Goal: Find specific page/section: Find specific page/section

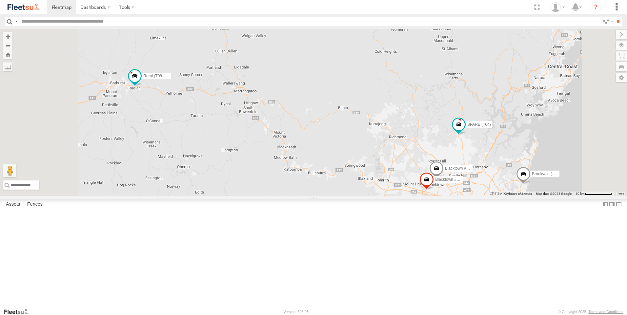
drag, startPoint x: 209, startPoint y: 147, endPoint x: 226, endPoint y: 186, distance: 42.3
click at [226, 190] on div "Brookvale (T10 - [PERSON_NAME]) Rural (T08 - [PERSON_NAME]) Blacktown #1 (T09 -…" at bounding box center [313, 112] width 627 height 167
click at [229, 166] on div "Brookvale (T10 - [PERSON_NAME]) Rural (T08 - [PERSON_NAME]) Blacktown #1 (T09 -…" at bounding box center [313, 112] width 627 height 167
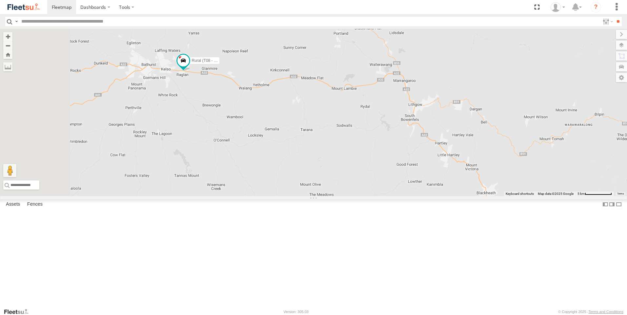
drag, startPoint x: 224, startPoint y: 161, endPoint x: 285, endPoint y: 173, distance: 62.0
click at [285, 173] on div "Brookvale (T10 - [PERSON_NAME]) Rural (T08 - [PERSON_NAME]) Blacktown #1 (T09 -…" at bounding box center [313, 112] width 627 height 167
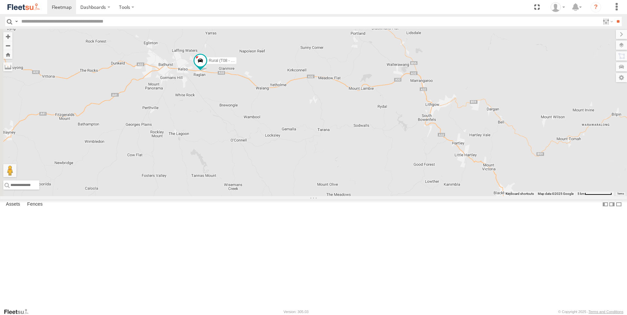
click at [269, 165] on div "Brookvale (T10 - [PERSON_NAME]) Rural (T08 - [PERSON_NAME]) Blacktown #1 (T09 -…" at bounding box center [313, 112] width 627 height 167
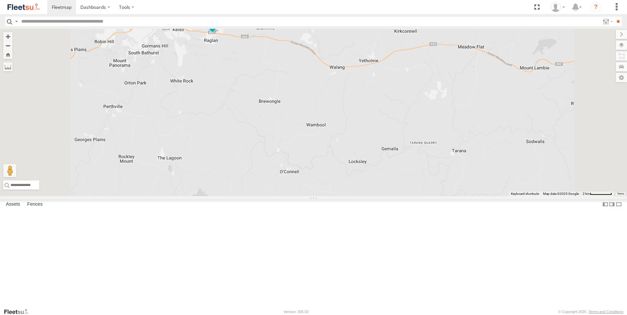
click at [269, 165] on div "Brookvale (T10 - [PERSON_NAME]) Rural (T08 - [PERSON_NAME]) Blacktown #1 (T09 -…" at bounding box center [313, 112] width 627 height 167
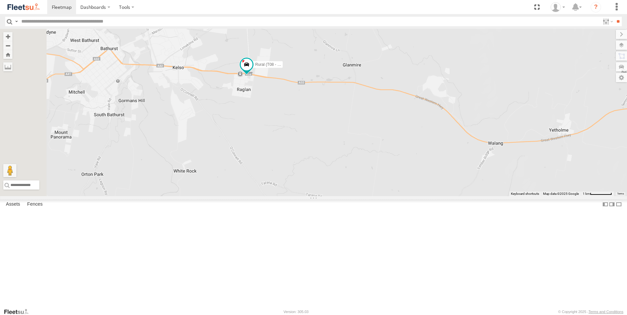
drag, startPoint x: 315, startPoint y: 185, endPoint x: 325, endPoint y: 238, distance: 53.7
click at [325, 196] on div "Brookvale (T10 - [PERSON_NAME]) Rural (T08 - [PERSON_NAME]) Blacktown #1 (T09 -…" at bounding box center [313, 112] width 627 height 167
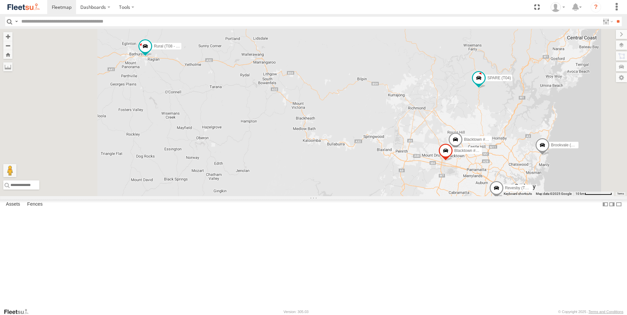
drag, startPoint x: 180, startPoint y: 145, endPoint x: 220, endPoint y: 163, distance: 43.7
click at [220, 163] on div "Rural (T08 - [PERSON_NAME]) Brookvale (T10 - [PERSON_NAME]) Blacktown #1 (T09 -…" at bounding box center [313, 112] width 627 height 167
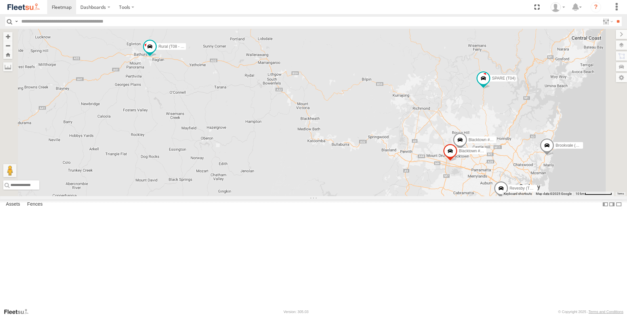
click at [241, 128] on div "Rural (T08 - [PERSON_NAME]) Brookvale (T10 - [PERSON_NAME]) Blacktown #1 (T09 -…" at bounding box center [313, 112] width 627 height 167
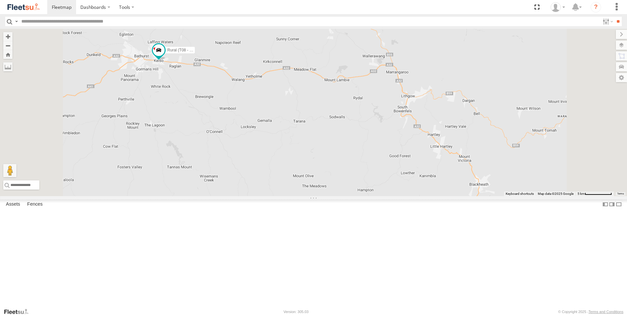
drag, startPoint x: 230, startPoint y: 125, endPoint x: 248, endPoint y: 145, distance: 27.4
click at [248, 145] on div "Rural (T08 - [PERSON_NAME]) Brookvale (T10 - [PERSON_NAME]) Blacktown #1 (T09 -…" at bounding box center [313, 112] width 627 height 167
click at [247, 134] on div "Rural (T08 - [PERSON_NAME]) Brookvale (T10 - [PERSON_NAME]) Blacktown #1 (T09 -…" at bounding box center [313, 112] width 627 height 167
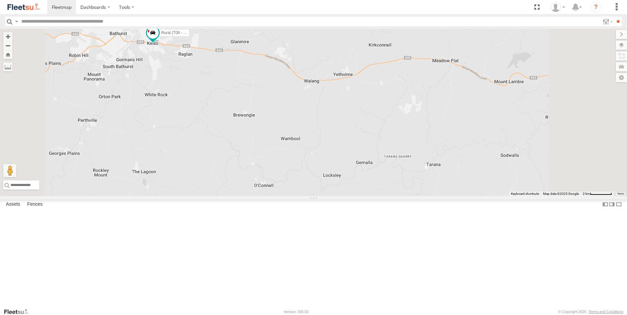
click at [245, 128] on div "Rural (T08 - [PERSON_NAME]) Brookvale (T10 - [PERSON_NAME]) Blacktown #1 (T09 -…" at bounding box center [313, 112] width 627 height 167
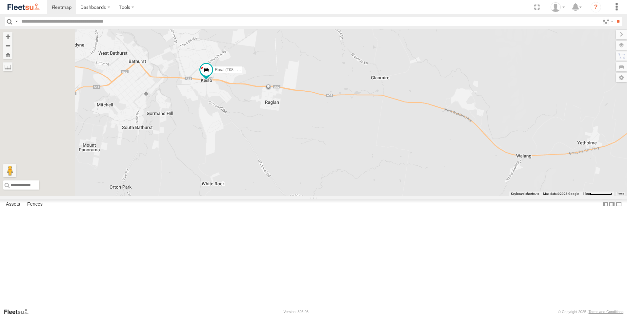
drag, startPoint x: 240, startPoint y: 122, endPoint x: 304, endPoint y: 189, distance: 93.4
click at [304, 189] on div "Rural (T08 - [PERSON_NAME]) Brookvale (T10 - [PERSON_NAME]) Blacktown #1 (T09 -…" at bounding box center [313, 112] width 627 height 167
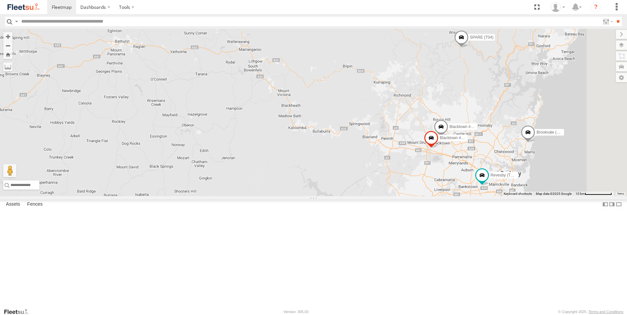
click at [396, 119] on div "Brookvale (T10 - [PERSON_NAME]) Blacktown #1 (T09 - [PERSON_NAME]) Blacktown #2…" at bounding box center [313, 112] width 627 height 167
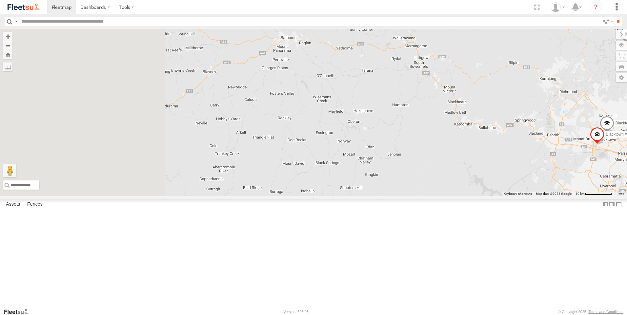
drag, startPoint x: 261, startPoint y: 159, endPoint x: 466, endPoint y: 156, distance: 205.5
click at [466, 157] on div "Brookvale (T10 - [PERSON_NAME]) Blacktown #1 (T09 - [PERSON_NAME]) Blacktown #2…" at bounding box center [313, 112] width 627 height 167
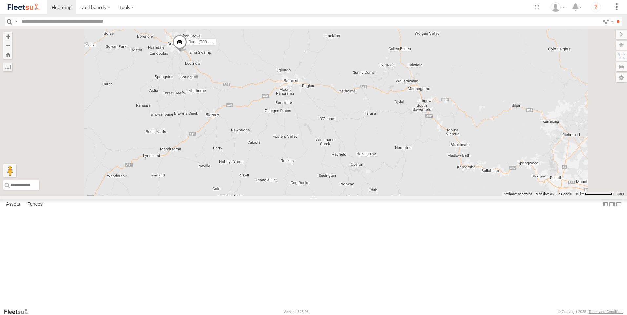
drag, startPoint x: 248, startPoint y: 160, endPoint x: 253, endPoint y: 183, distance: 23.7
click at [252, 182] on div "Brookvale (T10 - [PERSON_NAME]) Rural (T08 - [PERSON_NAME]) Revesby (T07 - [PER…" at bounding box center [313, 112] width 627 height 167
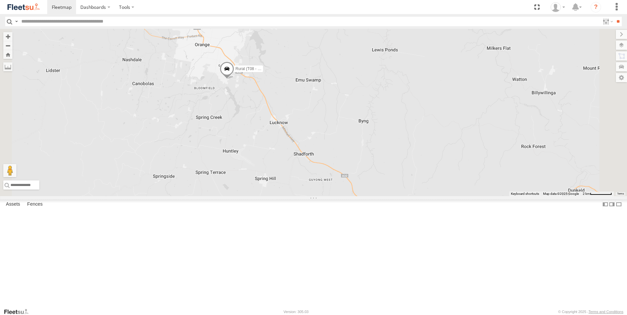
drag, startPoint x: 280, startPoint y: 193, endPoint x: 271, endPoint y: 260, distance: 67.1
click at [271, 196] on div "Brookvale (T10 - [PERSON_NAME]) Rural (T08 - [PERSON_NAME]) Revesby (T07 - [PER…" at bounding box center [313, 112] width 627 height 167
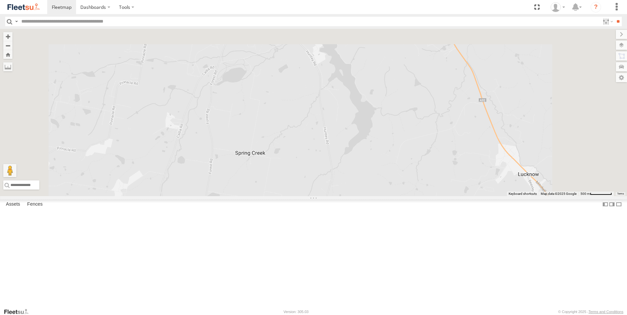
drag, startPoint x: 311, startPoint y: 134, endPoint x: 286, endPoint y: 329, distance: 196.9
click at [286, 315] on html "Dashboards" at bounding box center [313, 157] width 627 height 315
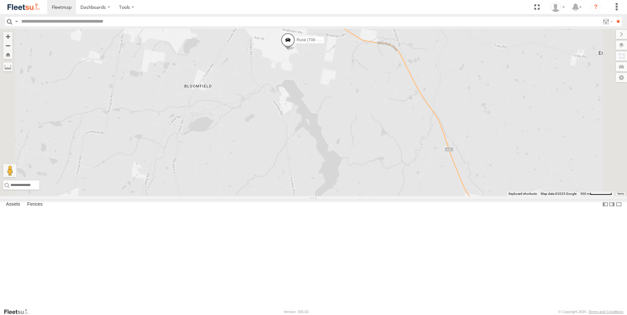
drag, startPoint x: 344, startPoint y: 225, endPoint x: 313, endPoint y: 265, distance: 50.2
click at [313, 196] on div "Brookvale (T10 - [PERSON_NAME]) Rural (T08 - [PERSON_NAME]) Revesby (T07 - [PER…" at bounding box center [313, 112] width 627 height 167
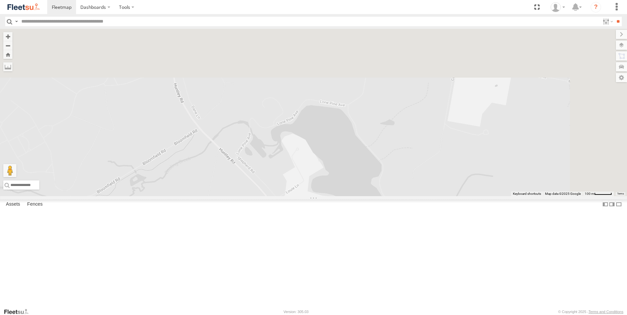
drag, startPoint x: 339, startPoint y: 123, endPoint x: 304, endPoint y: 329, distance: 209.2
click at [304, 315] on html "Dashboards" at bounding box center [313, 157] width 627 height 315
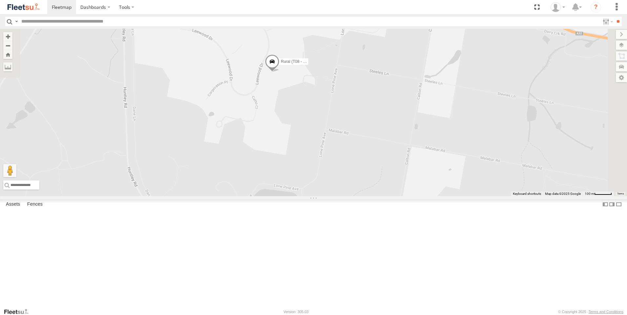
drag, startPoint x: 351, startPoint y: 167, endPoint x: 306, endPoint y: 252, distance: 97.1
click at [306, 196] on div "Brookvale (T10 - [PERSON_NAME]) Rural (T08 - [PERSON_NAME]) Revesby (T07 - [PER…" at bounding box center [313, 112] width 627 height 167
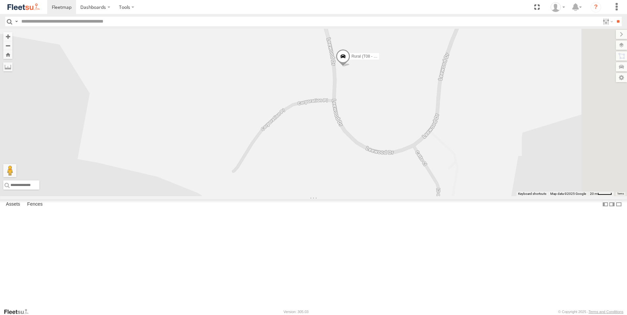
drag, startPoint x: 294, startPoint y: 123, endPoint x: 241, endPoint y: 170, distance: 71.0
click at [241, 169] on div "Rural (T08 - [PERSON_NAME])" at bounding box center [313, 112] width 627 height 167
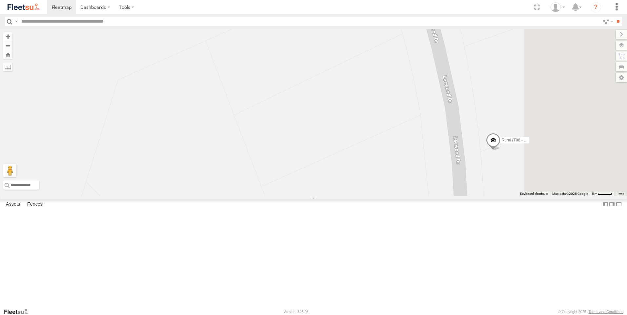
drag, startPoint x: 309, startPoint y: 149, endPoint x: 221, endPoint y: 146, distance: 87.9
click at [226, 146] on div "Rural (T08 - [PERSON_NAME])" at bounding box center [313, 112] width 627 height 167
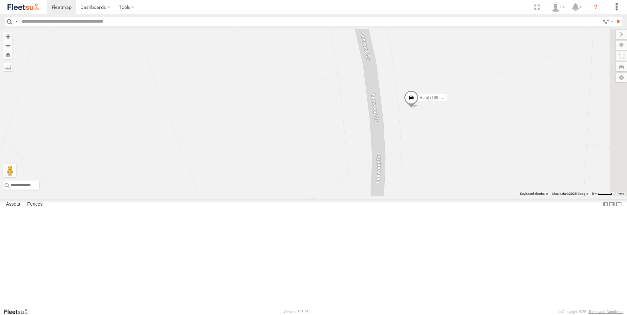
drag, startPoint x: 323, startPoint y: 162, endPoint x: 270, endPoint y: 121, distance: 67.2
click at [270, 121] on div "Rural (T08 - [PERSON_NAME])" at bounding box center [313, 112] width 627 height 167
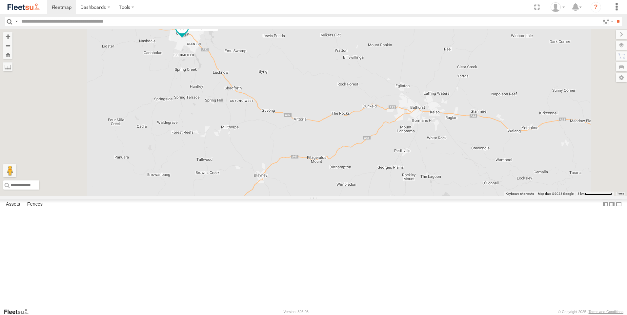
drag, startPoint x: 296, startPoint y: 156, endPoint x: 333, endPoint y: 212, distance: 67.5
click at [332, 196] on div "Brookvale (T10 - [PERSON_NAME]) Rural (T08 - [PERSON_NAME])" at bounding box center [313, 112] width 627 height 167
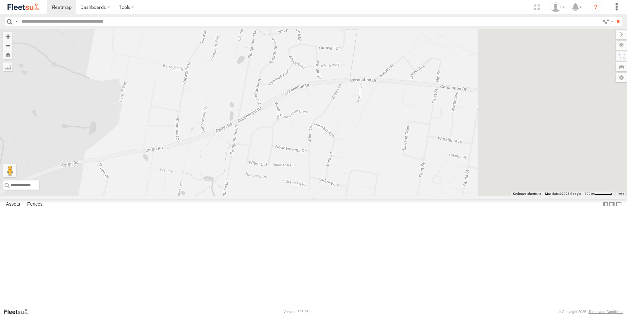
drag, startPoint x: 466, startPoint y: 146, endPoint x: 278, endPoint y: 248, distance: 214.6
click at [278, 196] on div "Brookvale (T10 - [PERSON_NAME]) Rural (T08 - [PERSON_NAME])" at bounding box center [313, 112] width 627 height 167
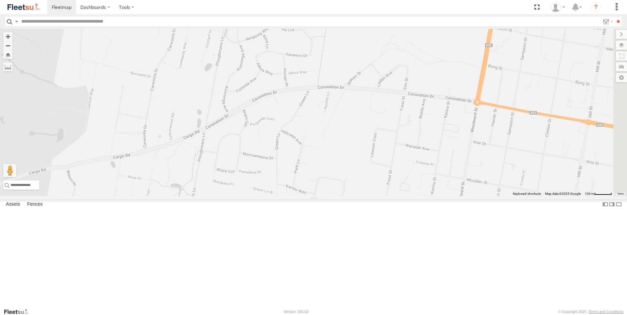
drag, startPoint x: 420, startPoint y: 166, endPoint x: 388, endPoint y: 148, distance: 35.9
click at [388, 154] on div "Brookvale (T10 - [PERSON_NAME]) Rural (T08 - [PERSON_NAME])" at bounding box center [313, 112] width 627 height 167
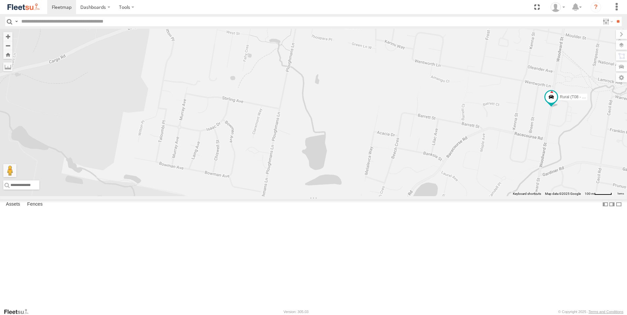
drag, startPoint x: 292, startPoint y: 229, endPoint x: 412, endPoint y: 161, distance: 138.0
click at [412, 161] on div "Brookvale (T10 - [PERSON_NAME]) Rural (T08 - [PERSON_NAME])" at bounding box center [313, 112] width 627 height 167
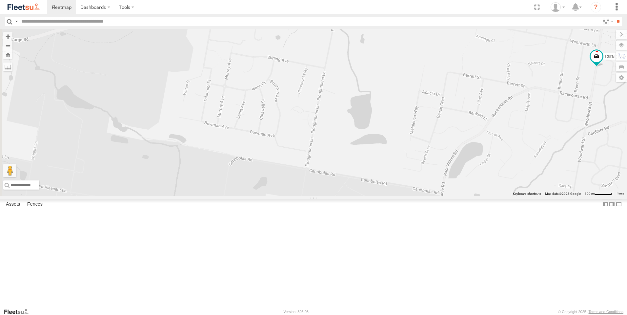
drag, startPoint x: 307, startPoint y: 202, endPoint x: 311, endPoint y: 153, distance: 49.4
click at [317, 158] on div "Brookvale (T10 - [PERSON_NAME]) Rural (T08 - [PERSON_NAME])" at bounding box center [313, 112] width 627 height 167
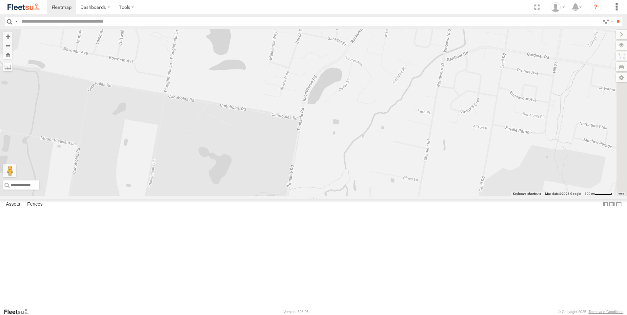
drag, startPoint x: 379, startPoint y: 228, endPoint x: 214, endPoint y: 195, distance: 167.8
click at [218, 196] on div "Brookvale (T10 - [PERSON_NAME]) Rural (T08 - [PERSON_NAME])" at bounding box center [313, 112] width 627 height 167
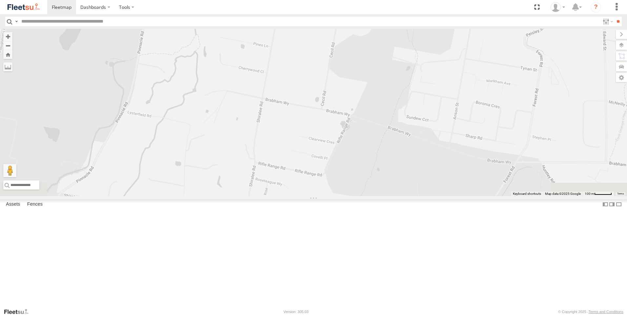
drag, startPoint x: 268, startPoint y: 217, endPoint x: 278, endPoint y: 138, distance: 80.3
click at [278, 138] on div at bounding box center [313, 112] width 627 height 167
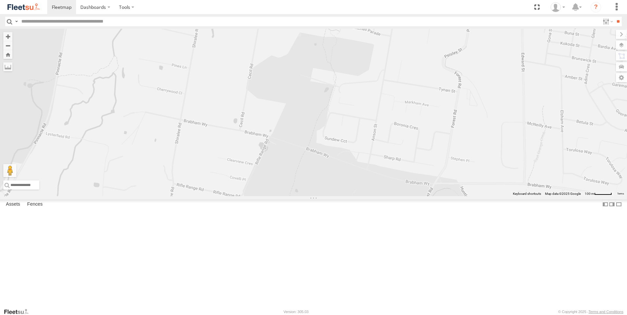
drag, startPoint x: 380, startPoint y: 174, endPoint x: 298, endPoint y: 196, distance: 84.3
click at [298, 196] on div at bounding box center [313, 112] width 627 height 167
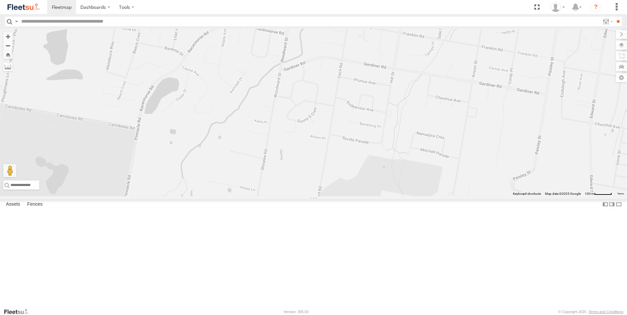
drag, startPoint x: 281, startPoint y: 105, endPoint x: 350, endPoint y: 228, distance: 141.0
click at [350, 196] on div at bounding box center [313, 112] width 627 height 167
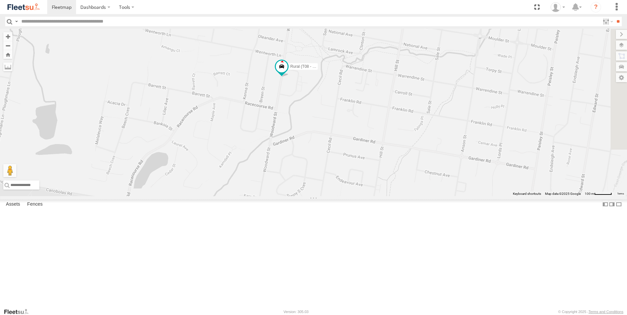
drag, startPoint x: 301, startPoint y: 173, endPoint x: 290, endPoint y: 241, distance: 68.4
click at [290, 196] on div "Rural (T08 - [PERSON_NAME])" at bounding box center [313, 112] width 627 height 167
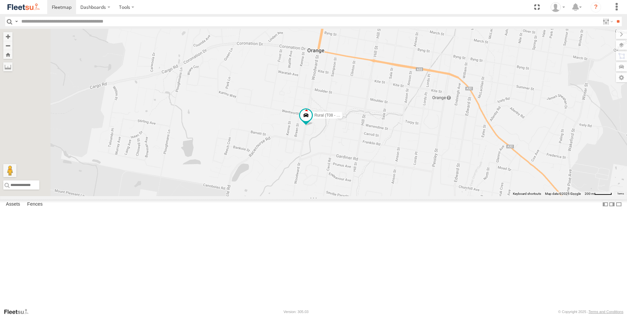
drag, startPoint x: 236, startPoint y: 181, endPoint x: 304, endPoint y: 188, distance: 67.9
click at [304, 188] on div "Rural (T08 - [PERSON_NAME])" at bounding box center [313, 112] width 627 height 167
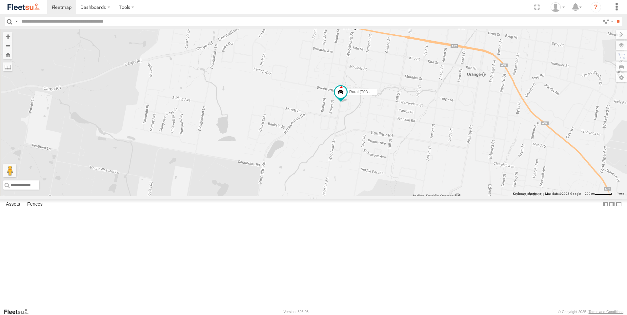
drag, startPoint x: 288, startPoint y: 212, endPoint x: 324, endPoint y: 188, distance: 42.9
click at [324, 188] on div "Rural (T08 - [PERSON_NAME])" at bounding box center [313, 112] width 627 height 167
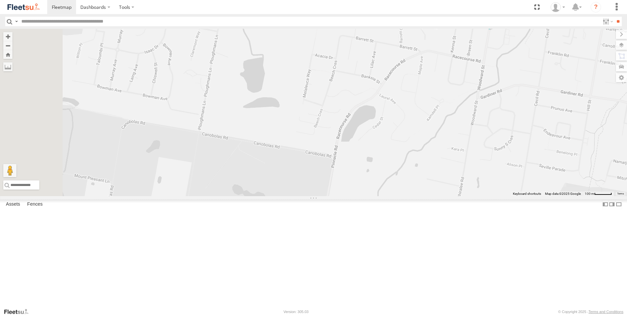
drag, startPoint x: 289, startPoint y: 230, endPoint x: 331, endPoint y: 183, distance: 63.4
click at [330, 185] on div "Rural (T08 - [PERSON_NAME])" at bounding box center [313, 112] width 627 height 167
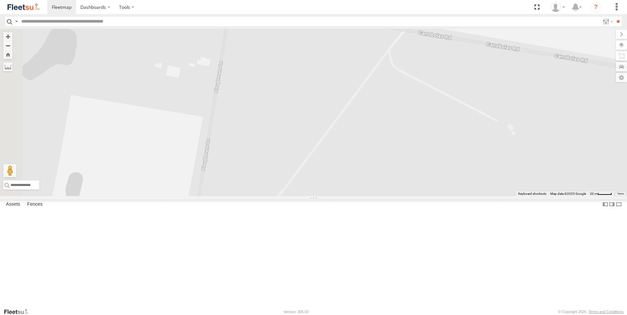
drag, startPoint x: 288, startPoint y: 191, endPoint x: 409, endPoint y: 204, distance: 122.3
click at [409, 196] on div "Rural (T08 - [PERSON_NAME])" at bounding box center [313, 112] width 627 height 167
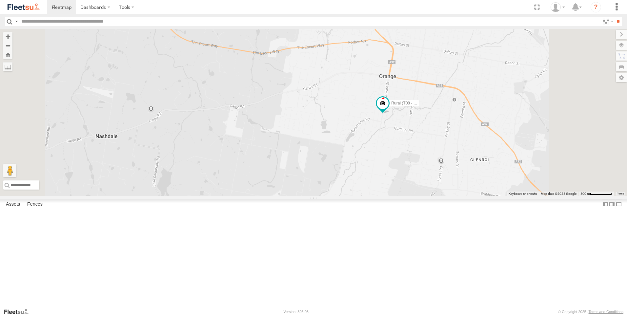
drag, startPoint x: 386, startPoint y: 196, endPoint x: 332, endPoint y: 195, distance: 54.4
click at [333, 195] on div "Rural (T08 - [PERSON_NAME])" at bounding box center [313, 112] width 627 height 167
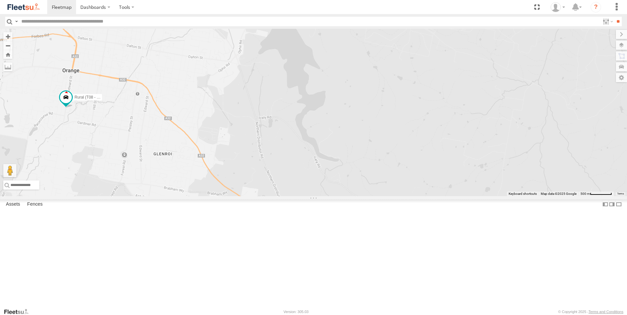
drag, startPoint x: 343, startPoint y: 185, endPoint x: 420, endPoint y: 166, distance: 79.7
click at [361, 182] on div "Rural (T08 - [PERSON_NAME])" at bounding box center [313, 112] width 627 height 167
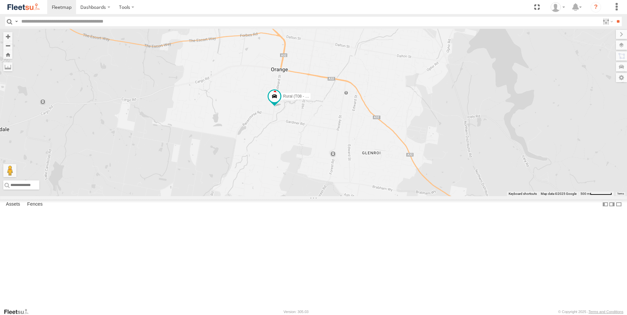
drag, startPoint x: 403, startPoint y: 168, endPoint x: 291, endPoint y: 206, distance: 117.8
click at [292, 196] on div "Rural (T08 - [PERSON_NAME])" at bounding box center [313, 112] width 627 height 167
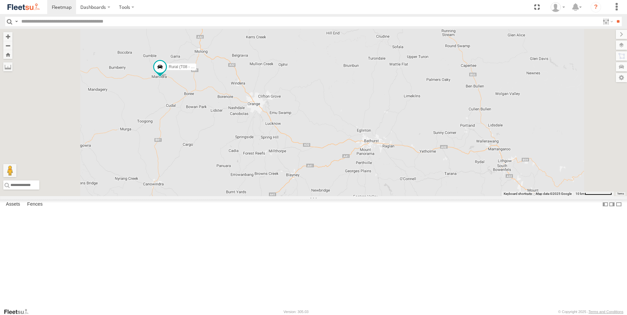
drag, startPoint x: 231, startPoint y: 107, endPoint x: 260, endPoint y: 152, distance: 54.4
click at [254, 149] on div "Rural (T08 - [PERSON_NAME]) Blacktown #1 (T09 - [PERSON_NAME]) Blacktown #2 (T0…" at bounding box center [313, 112] width 627 height 167
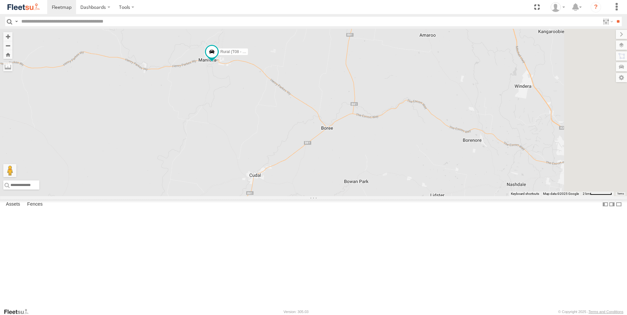
drag, startPoint x: 405, startPoint y: 80, endPoint x: 356, endPoint y: 220, distance: 148.3
click at [356, 196] on div "Rural (T08 - [PERSON_NAME]) Blacktown #1 (T09 - [PERSON_NAME]) Blacktown #2 (T0…" at bounding box center [313, 112] width 627 height 167
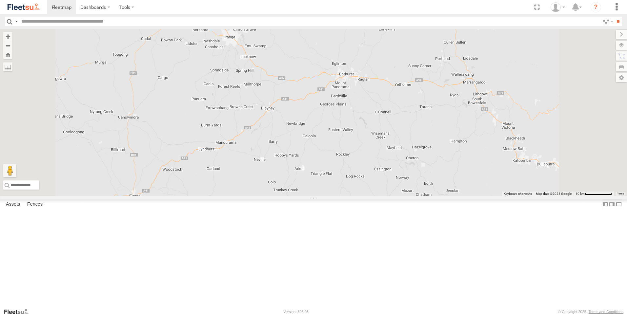
drag, startPoint x: 282, startPoint y: 117, endPoint x: 277, endPoint y: 213, distance: 95.8
click at [277, 196] on div "Rural (T08 - [PERSON_NAME]) Blacktown #1 (T09 - [PERSON_NAME]) Blacktown #2 (T0…" at bounding box center [313, 112] width 627 height 167
